Goal: Task Accomplishment & Management: Use online tool/utility

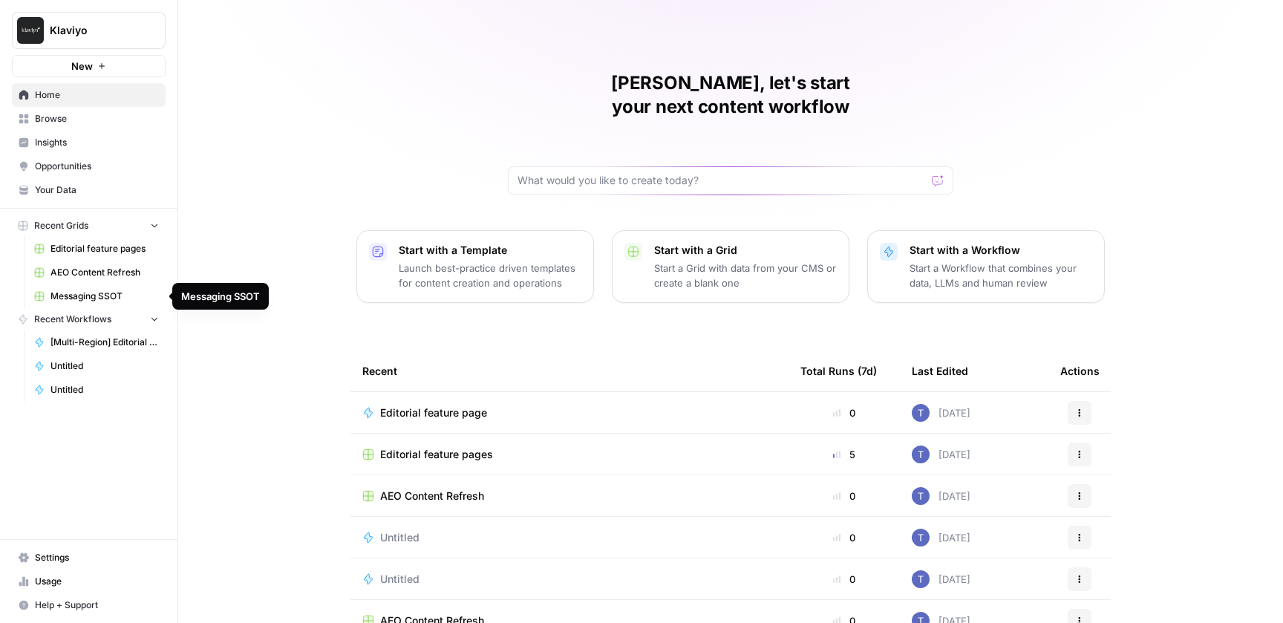
click at [96, 298] on span "Messaging SSOT" at bounding box center [104, 295] width 108 height 13
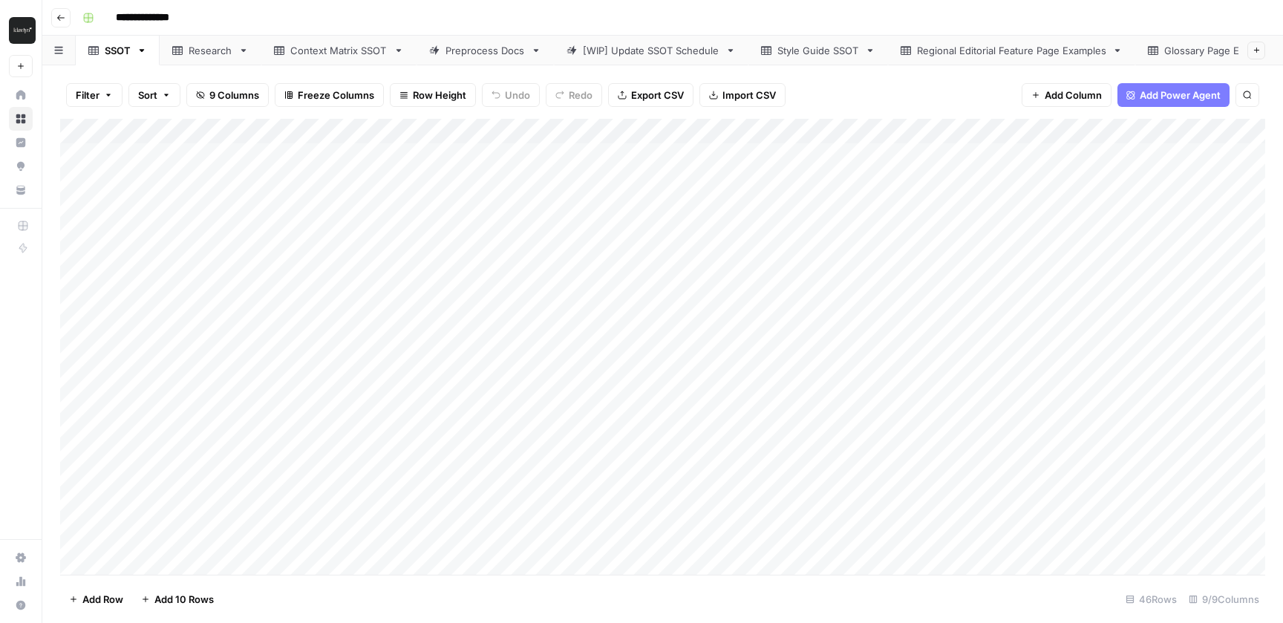
click at [1126, 435] on div "Add Column" at bounding box center [662, 347] width 1205 height 456
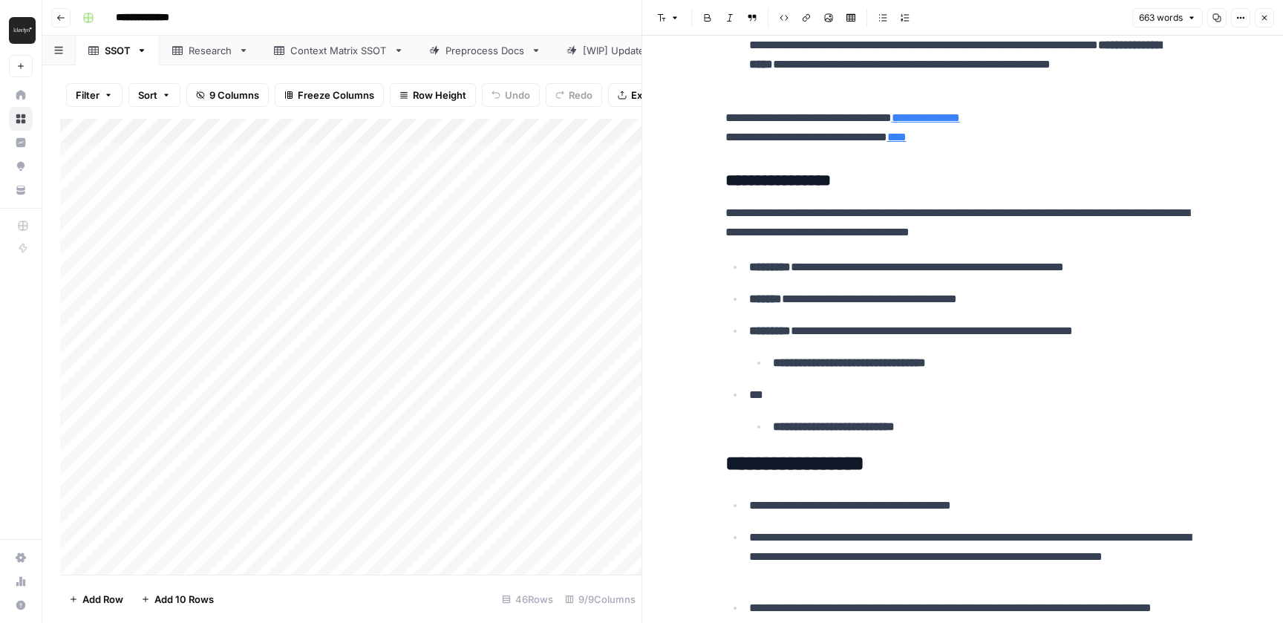
scroll to position [2143, 0]
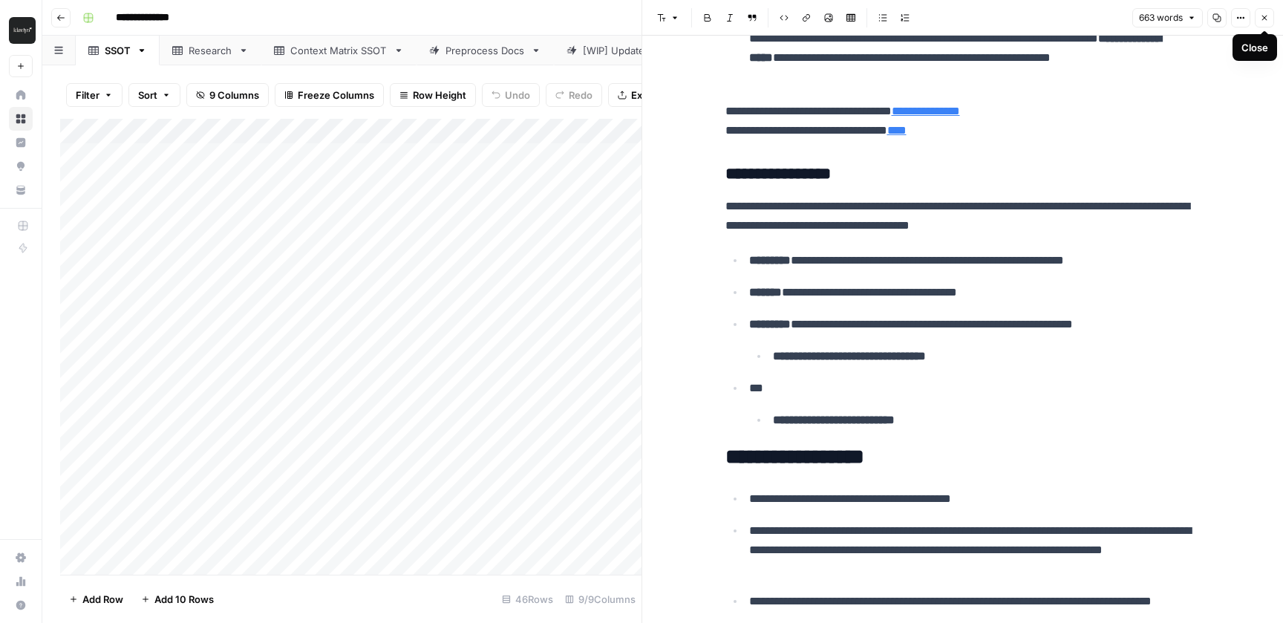
click at [1266, 16] on icon "button" at bounding box center [1264, 17] width 9 height 9
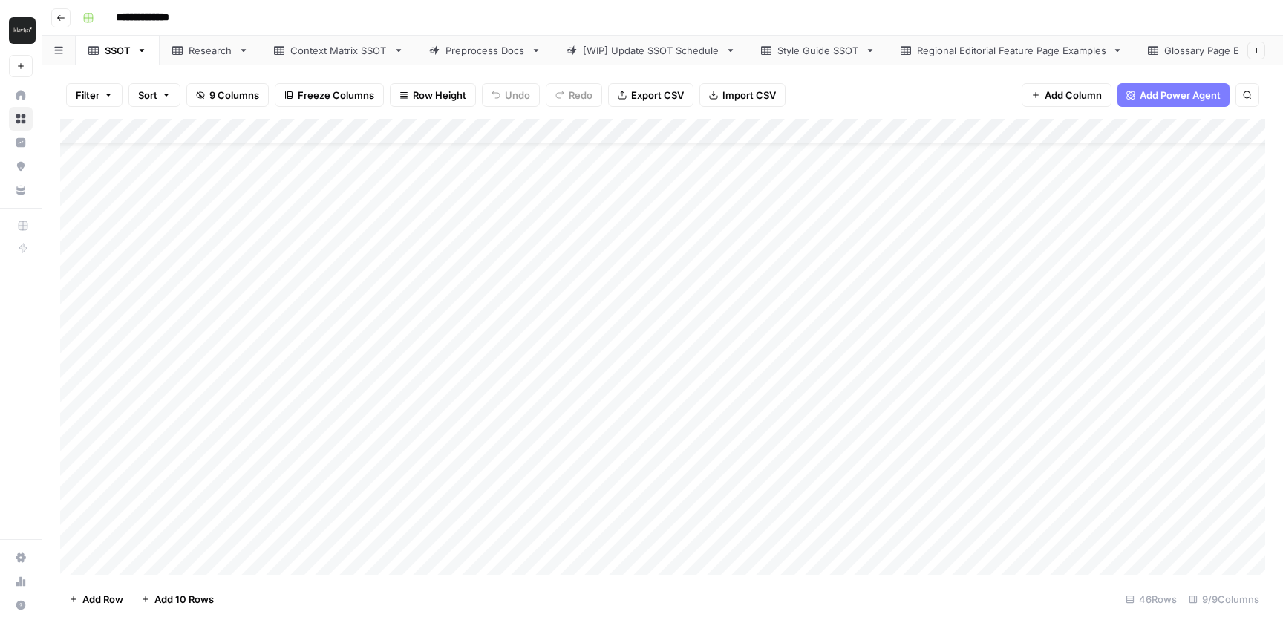
scroll to position [94, 0]
click at [716, 369] on div "Add Column" at bounding box center [662, 347] width 1205 height 456
click at [1142, 360] on div "Add Column" at bounding box center [662, 347] width 1205 height 456
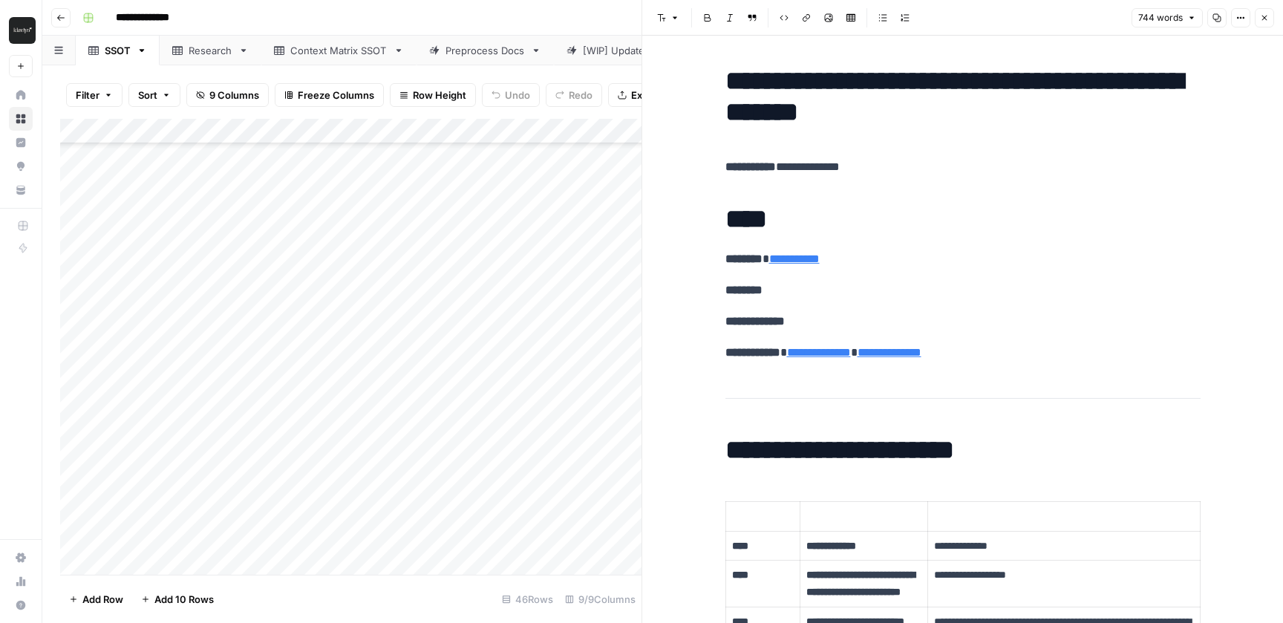
click at [617, 354] on div "Add Column" at bounding box center [350, 347] width 581 height 456
click at [1260, 17] on icon "button" at bounding box center [1264, 17] width 9 height 9
